Goal: Information Seeking & Learning: Learn about a topic

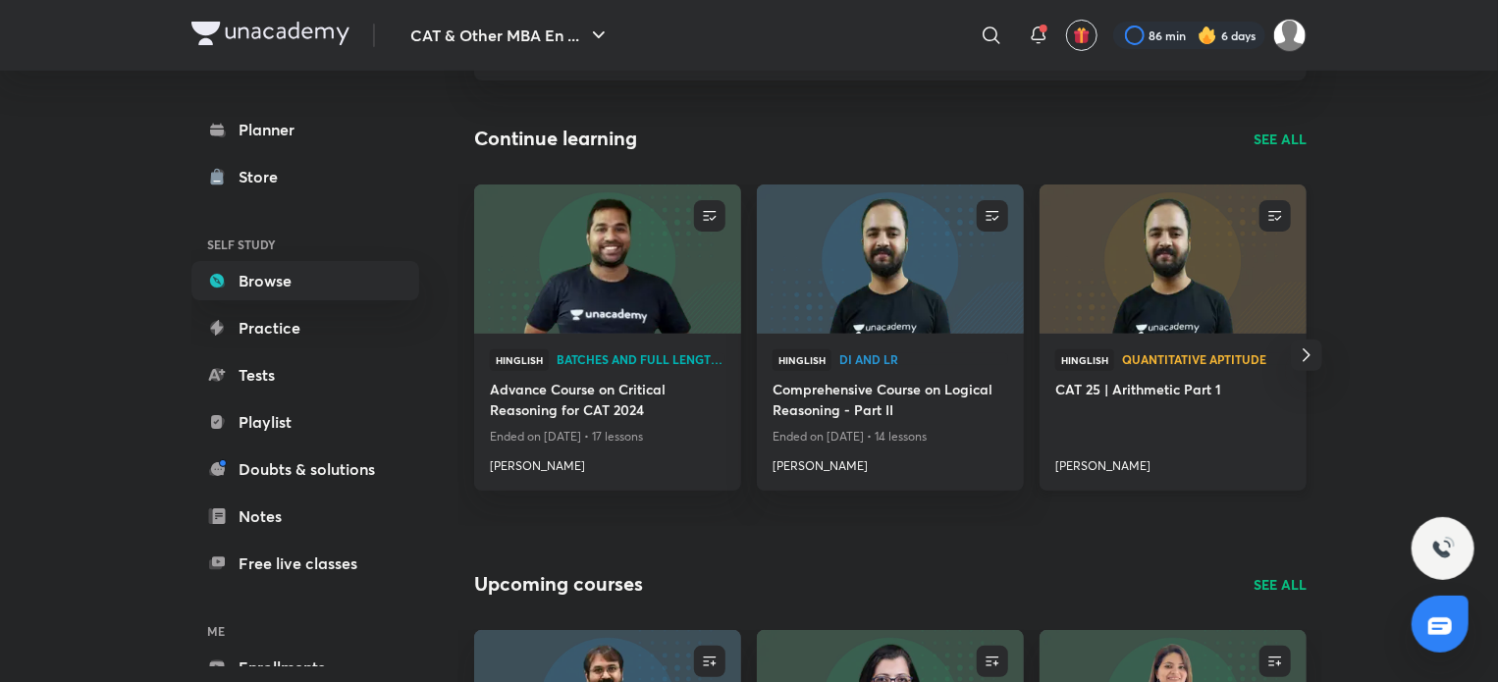
scroll to position [172, 0]
click at [1123, 306] on img at bounding box center [1173, 258] width 272 height 152
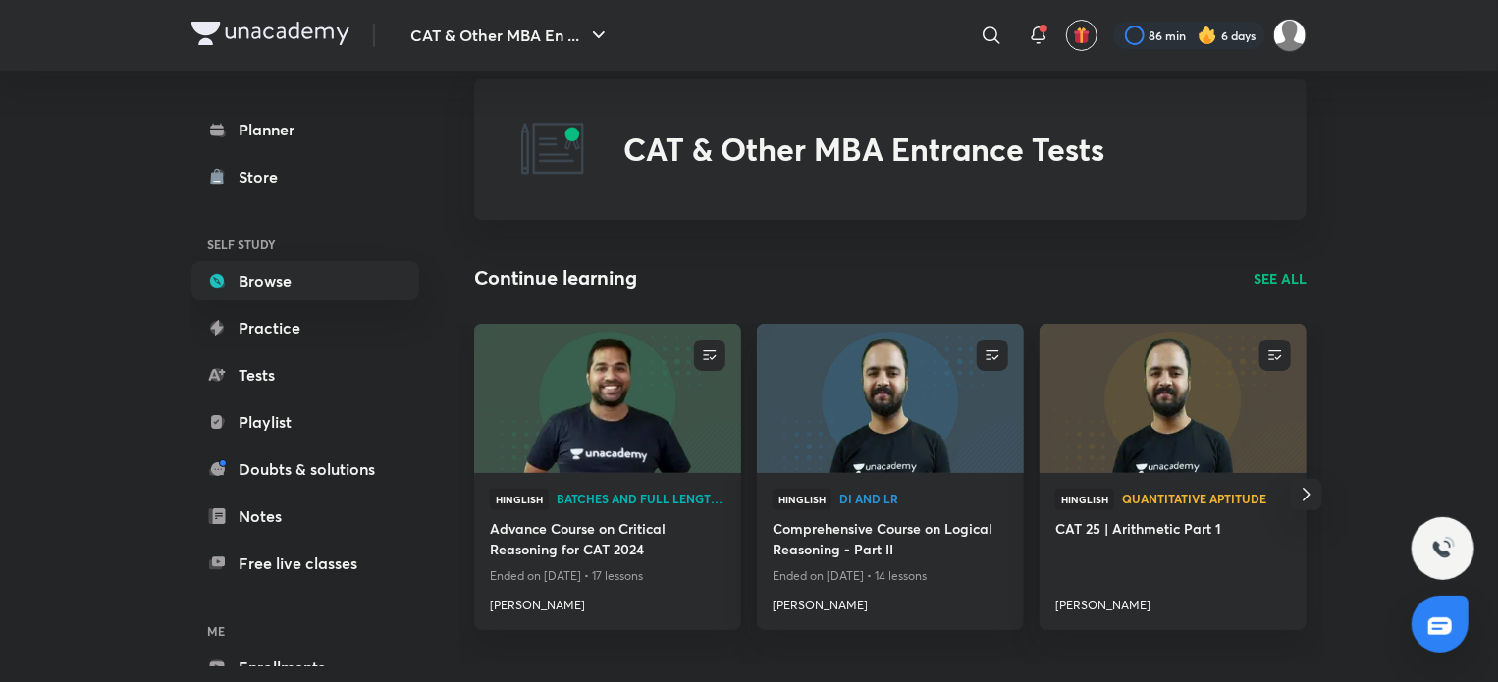
scroll to position [30, 0]
click at [1287, 279] on p "SEE ALL" at bounding box center [1280, 279] width 53 height 21
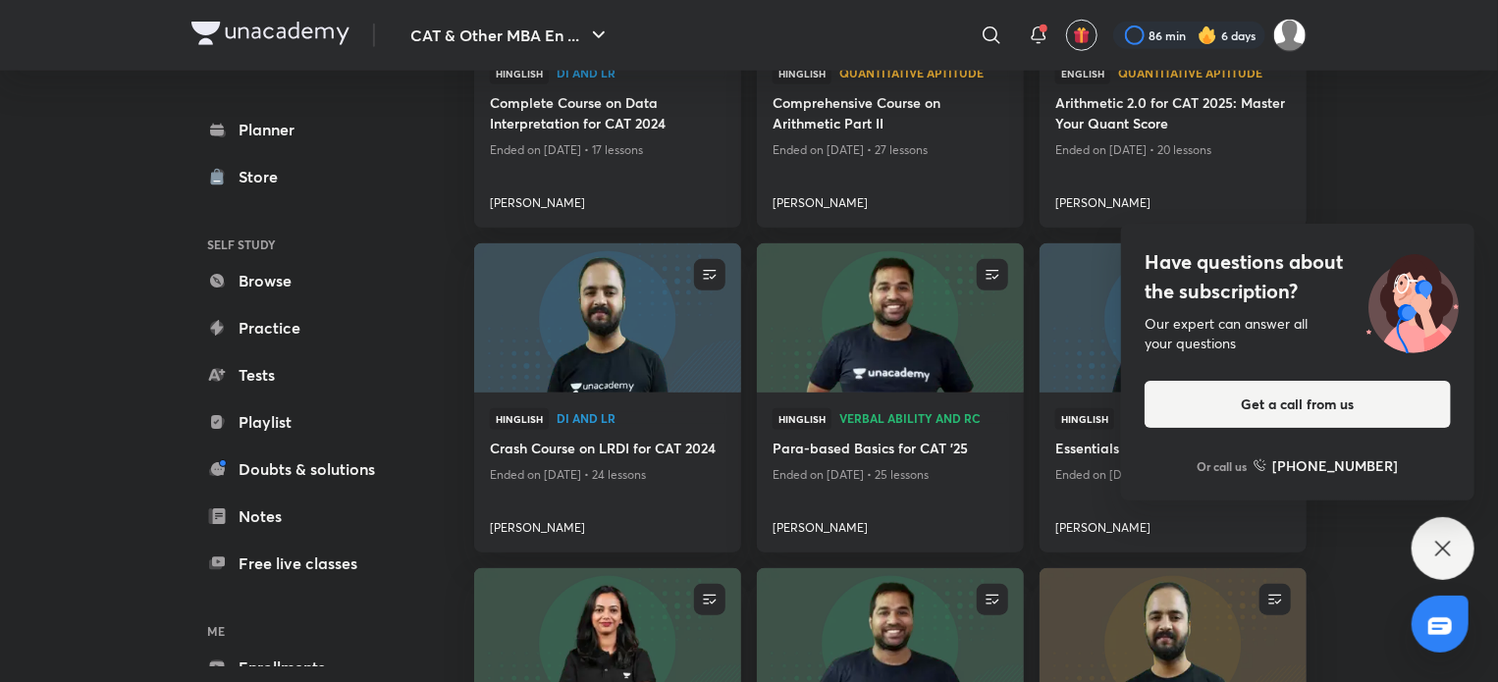
scroll to position [734, 0]
click at [1426, 542] on div "Have questions about the subscription? Our expert can answer all your questions…" at bounding box center [1443, 548] width 63 height 63
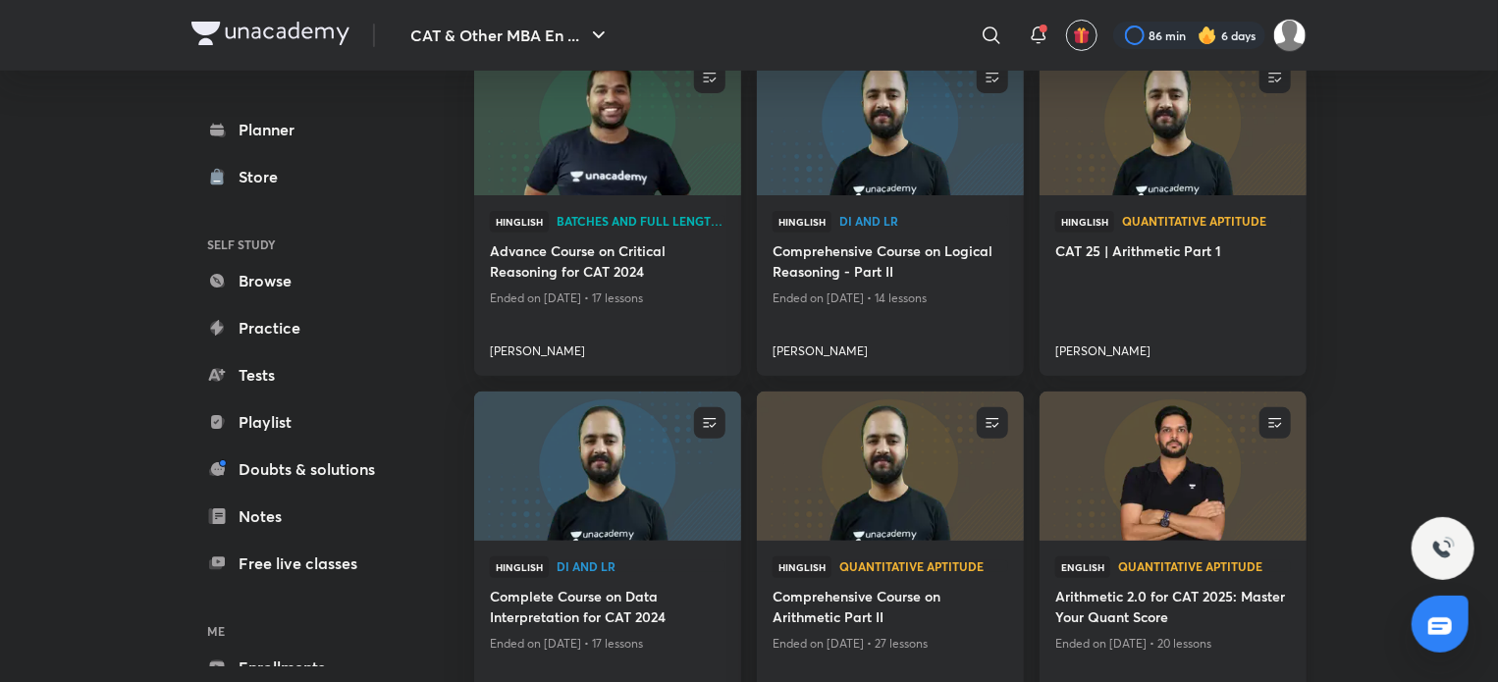
scroll to position [216, 0]
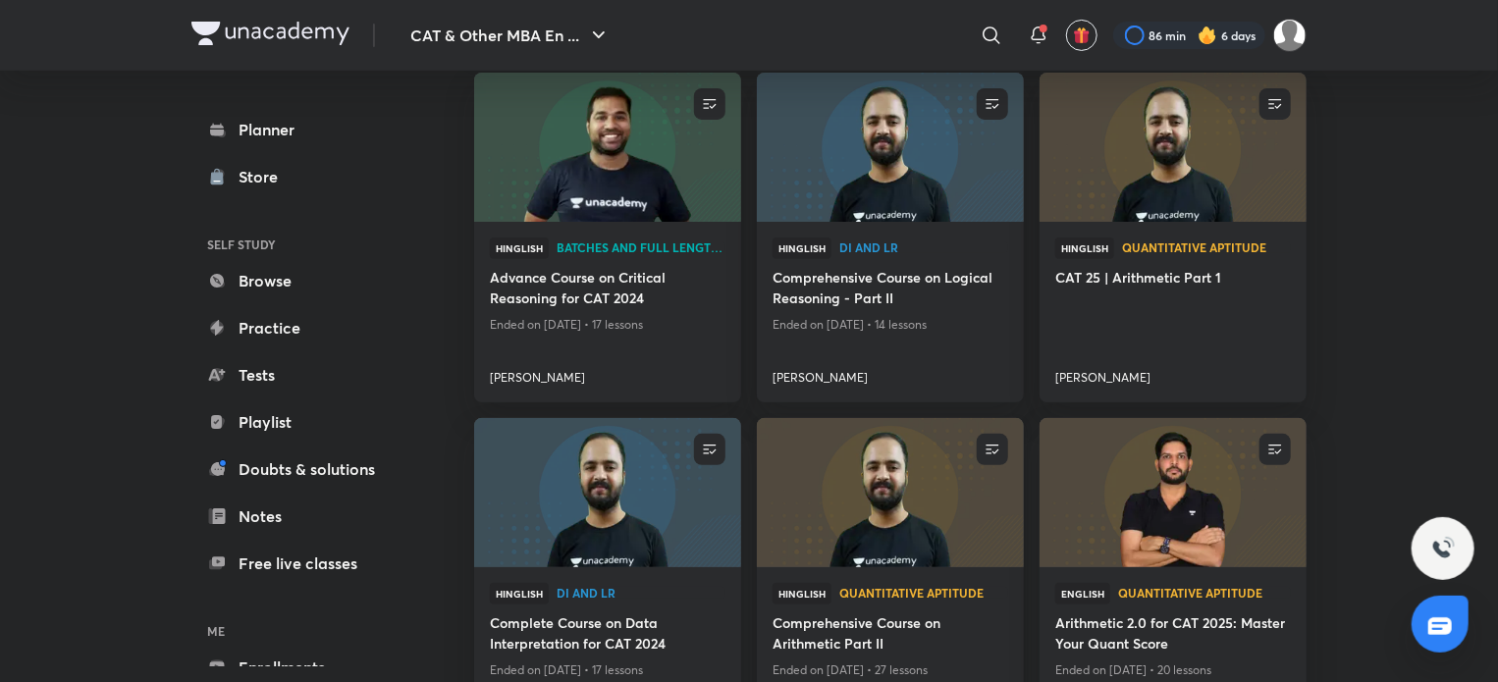
click at [955, 462] on img at bounding box center [890, 493] width 272 height 152
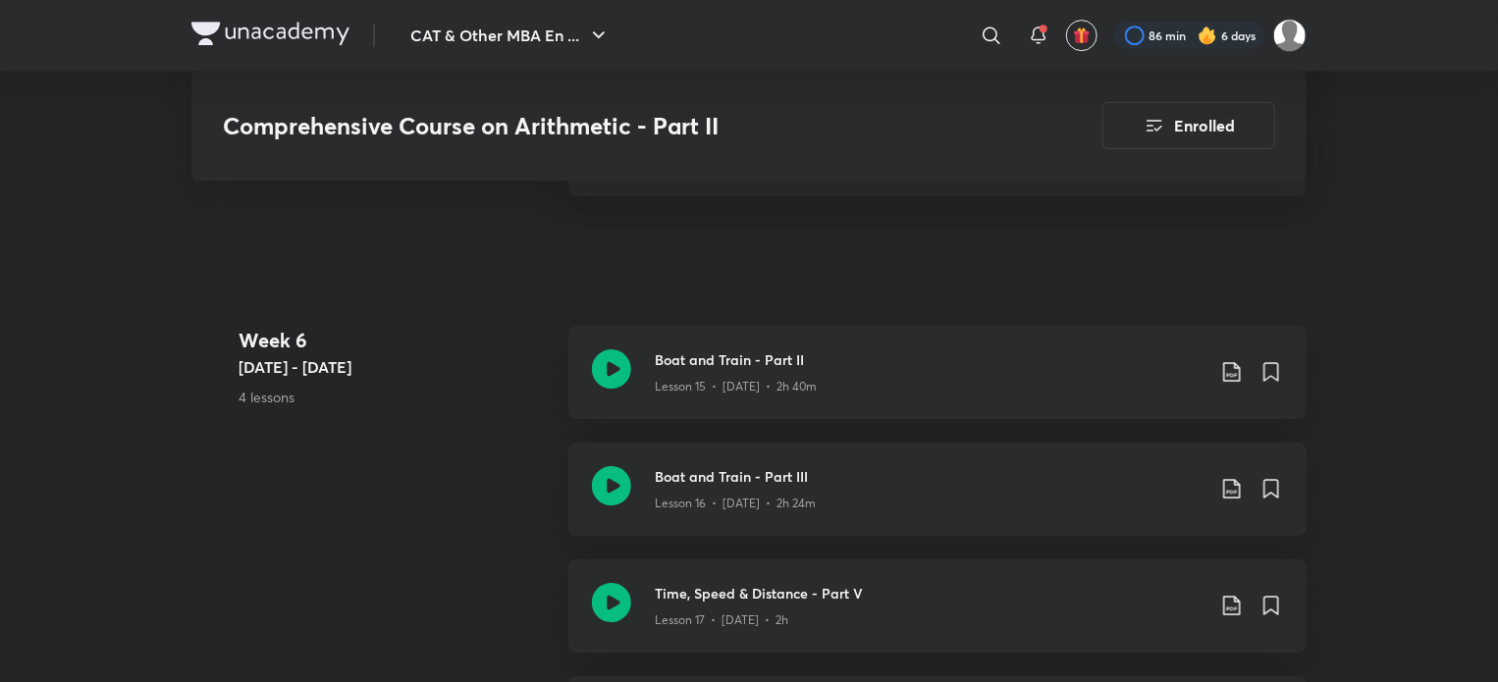
scroll to position [3165, 0]
click at [620, 377] on icon at bounding box center [611, 370] width 39 height 39
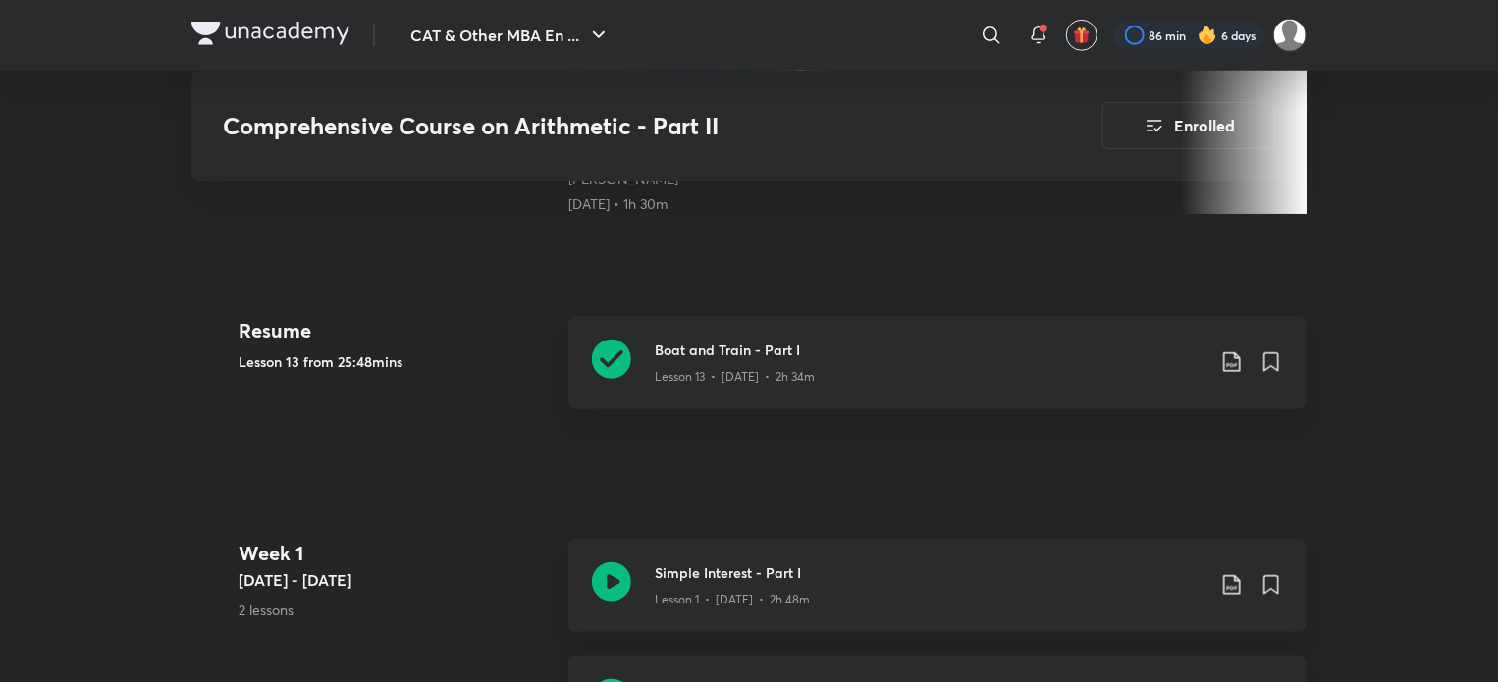
scroll to position [921, 0]
